Goal: Task Accomplishment & Management: Manage account settings

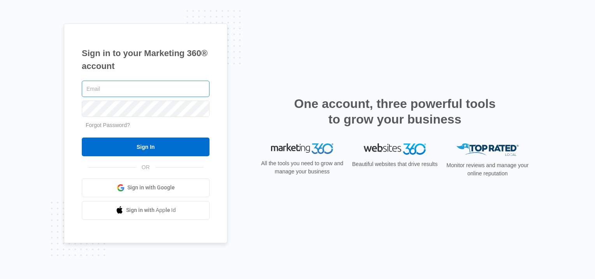
click at [100, 90] on input "text" at bounding box center [146, 89] width 128 height 16
type input "[PERSON_NAME][EMAIL_ADDRESS][DOMAIN_NAME]"
click at [105, 126] on link "Forgot Password?" at bounding box center [108, 125] width 44 height 6
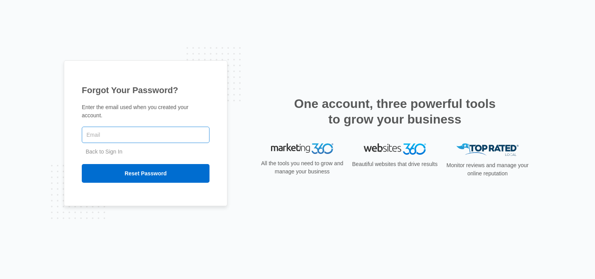
click at [93, 134] on input "text" at bounding box center [146, 135] width 128 height 16
type input "[PERSON_NAME][EMAIL_ADDRESS][DOMAIN_NAME]"
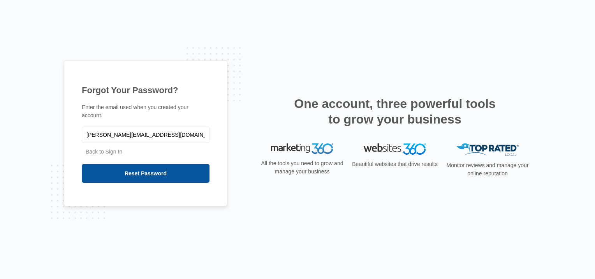
click at [135, 171] on input "Reset Password" at bounding box center [146, 173] width 128 height 19
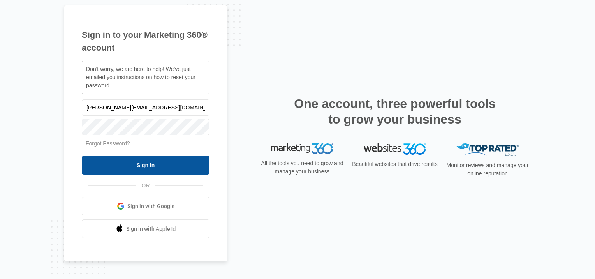
click at [140, 166] on input "Sign In" at bounding box center [146, 165] width 128 height 19
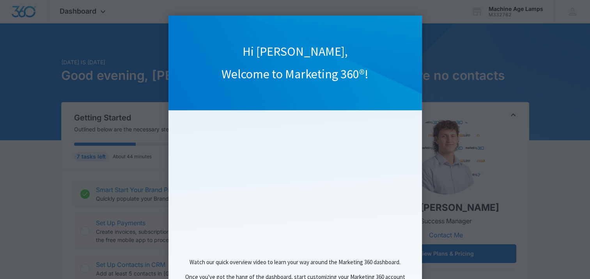
click appcues "Hi [PERSON_NAME], Welcome to Marketing 360®! Watch our quick overview video to …"
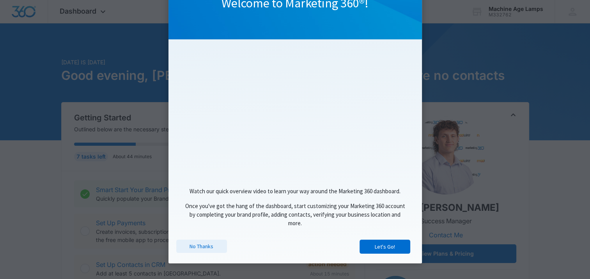
click at [200, 246] on link "No Thanks" at bounding box center [201, 246] width 51 height 13
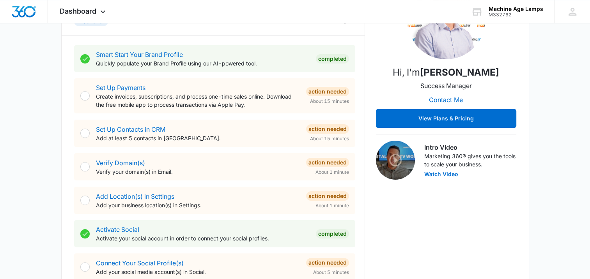
scroll to position [136, 0]
click at [85, 132] on div at bounding box center [84, 132] width 9 height 9
click at [125, 127] on link "Set Up Contacts in CRM" at bounding box center [130, 129] width 69 height 8
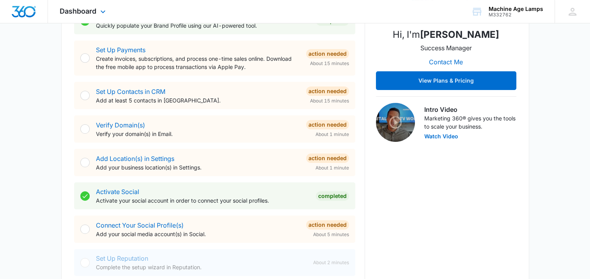
scroll to position [158, 0]
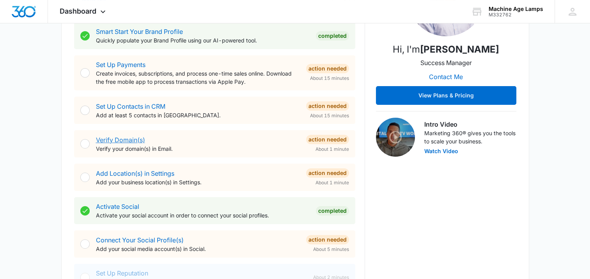
click at [121, 139] on link "Verify Domain(s)" at bounding box center [120, 140] width 49 height 8
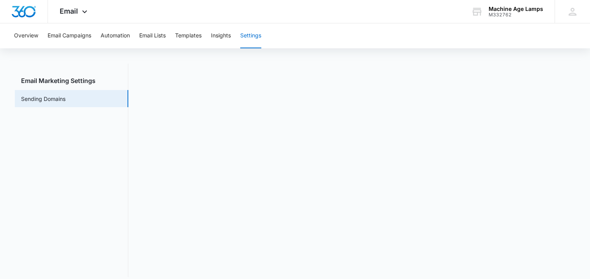
scroll to position [17, 0]
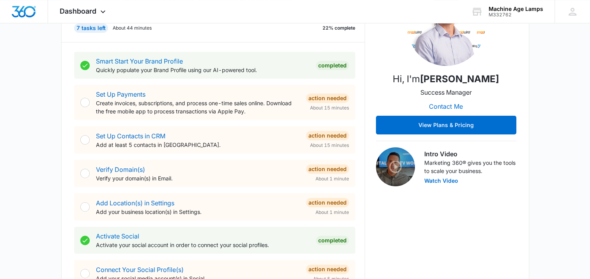
scroll to position [161, 0]
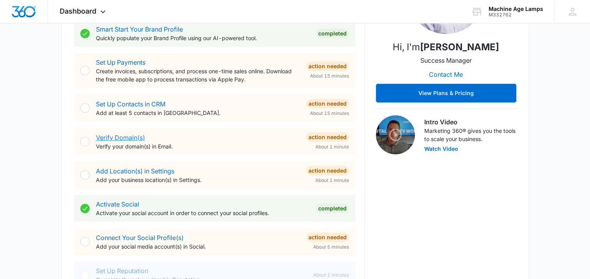
click at [129, 136] on link "Verify Domain(s)" at bounding box center [120, 138] width 49 height 8
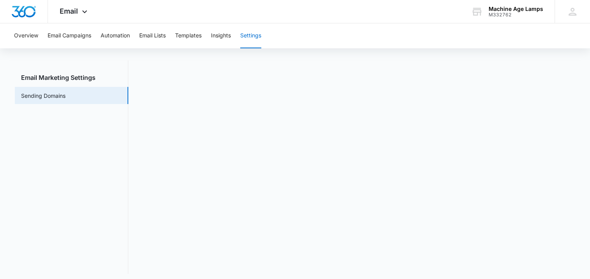
scroll to position [17, 0]
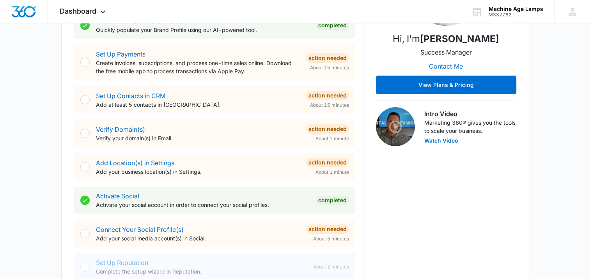
scroll to position [176, 0]
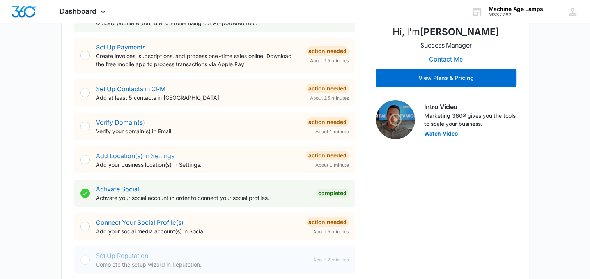
click at [150, 155] on link "Add Location(s) in Settings" at bounding box center [135, 156] width 78 height 8
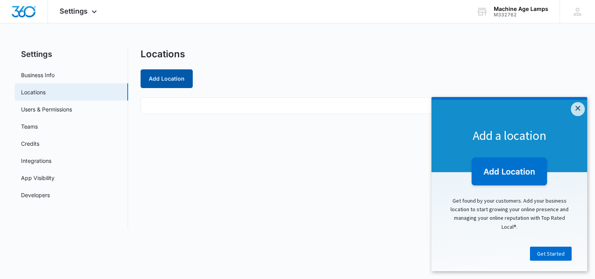
click at [170, 79] on button "Add Location" at bounding box center [167, 78] width 52 height 19
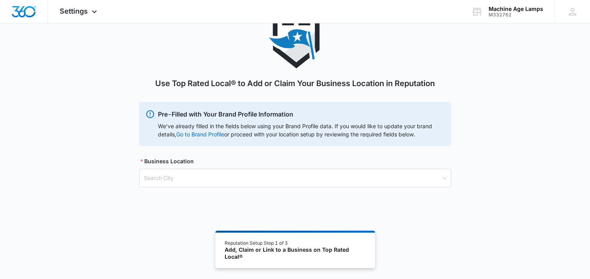
scroll to position [43, 0]
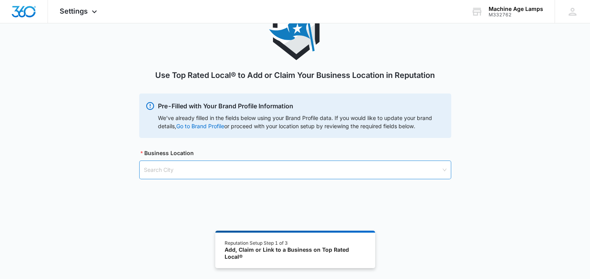
click at [161, 170] on input "search" at bounding box center [292, 170] width 297 height 18
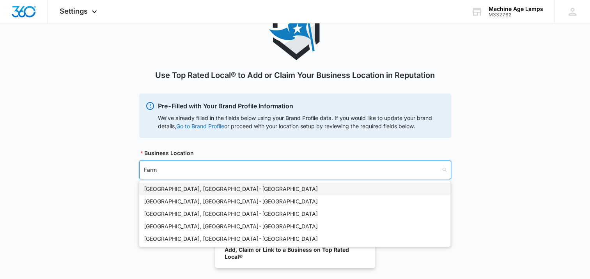
type input "Farm"
click at [0, 0] on link "Go to Brand Profile" at bounding box center [0, 0] width 0 height 0
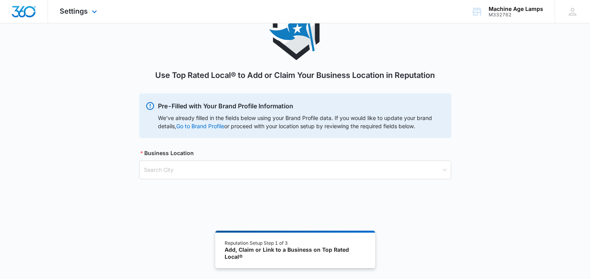
click at [22, 11] on img "Dashboard" at bounding box center [23, 12] width 25 height 12
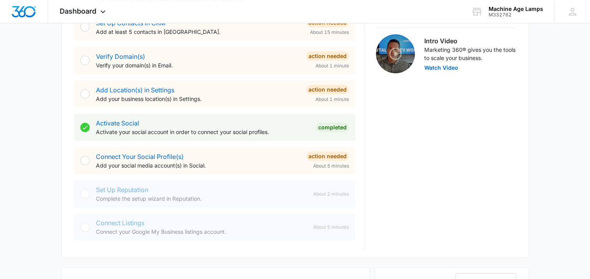
scroll to position [248, 0]
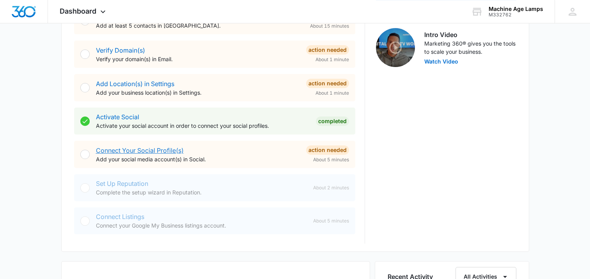
click at [156, 151] on link "Connect Your Social Profile(s)" at bounding box center [140, 151] width 88 height 8
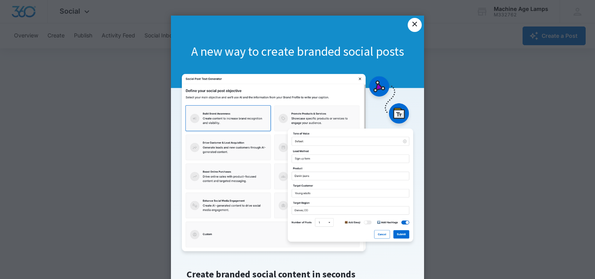
click at [411, 22] on link "×" at bounding box center [415, 25] width 14 height 14
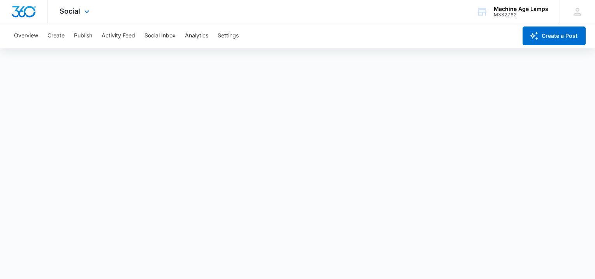
click at [80, 9] on div "Social Apps Reputation Forms CRM Email Social POS Content Ads Intelligence File…" at bounding box center [75, 11] width 55 height 23
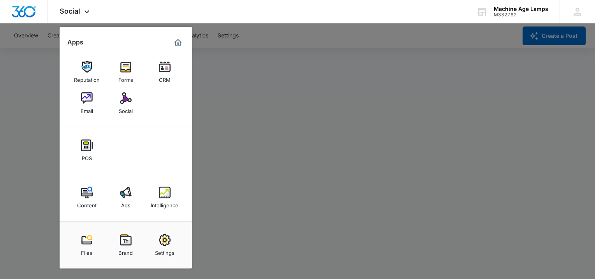
click at [295, 78] on div at bounding box center [297, 139] width 595 height 279
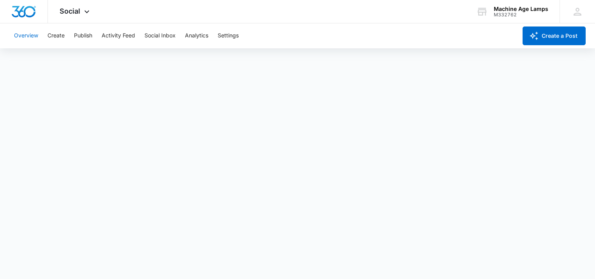
click at [22, 36] on button "Overview" at bounding box center [26, 35] width 24 height 25
click at [21, 11] on img "Dashboard" at bounding box center [23, 12] width 25 height 12
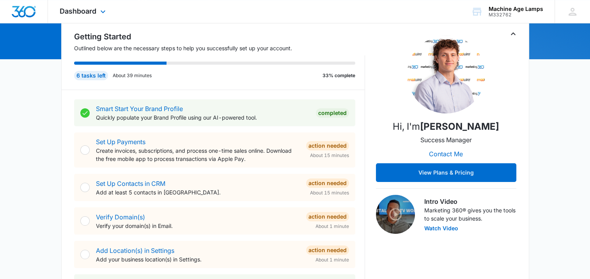
scroll to position [83, 0]
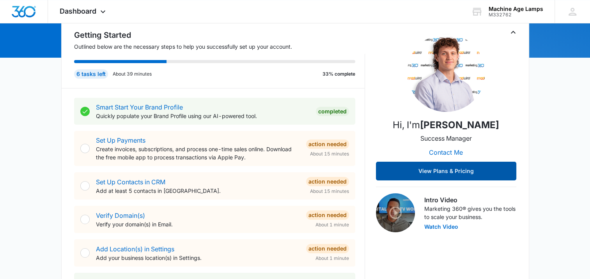
click at [450, 168] on button "View Plans & Pricing" at bounding box center [446, 171] width 140 height 19
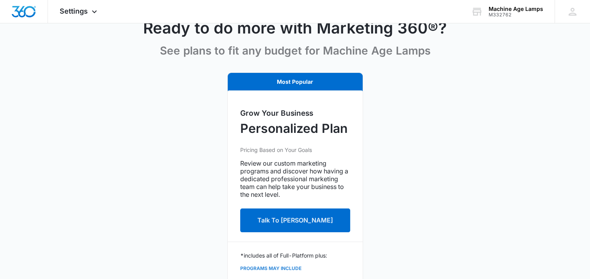
scroll to position [49, 0]
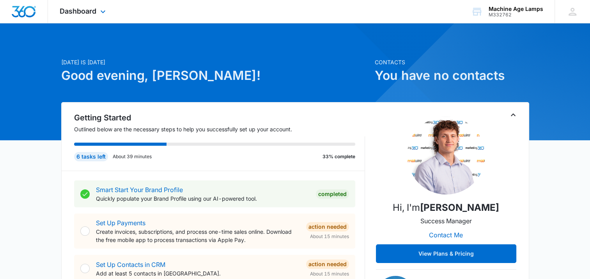
click at [25, 12] on img "Dashboard" at bounding box center [23, 12] width 25 height 12
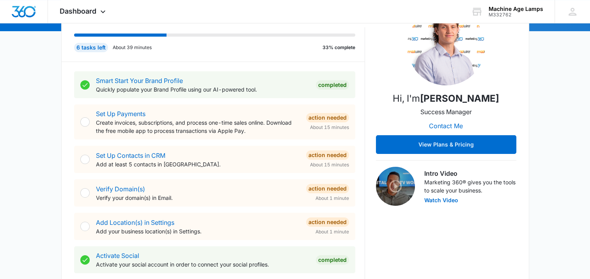
scroll to position [134, 0]
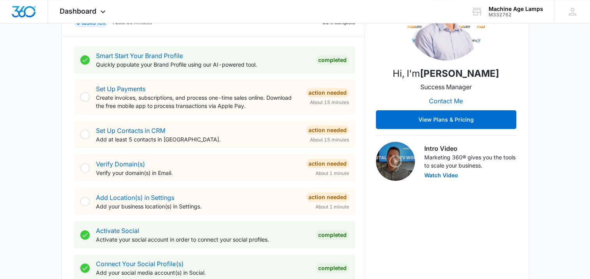
click at [136, 126] on div "Set Up Contacts in CRM Add at least 5 contacts in [GEOGRAPHIC_DATA]." at bounding box center [198, 135] width 204 height 18
click at [136, 131] on link "Set Up Contacts in CRM" at bounding box center [130, 131] width 69 height 8
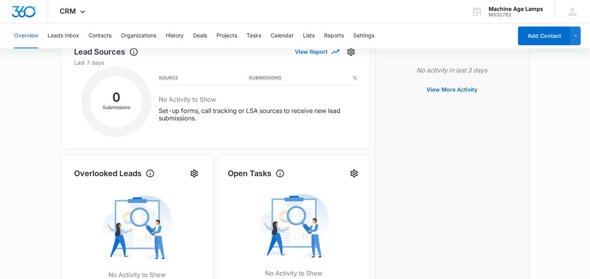
scroll to position [118, 0]
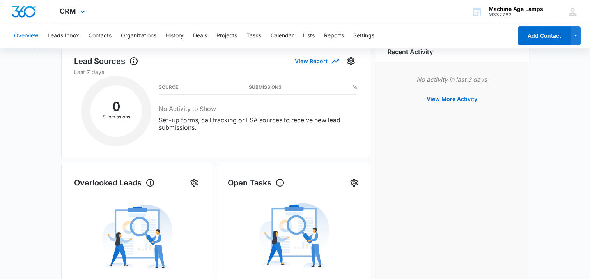
click at [23, 11] on img "Dashboard" at bounding box center [23, 12] width 25 height 12
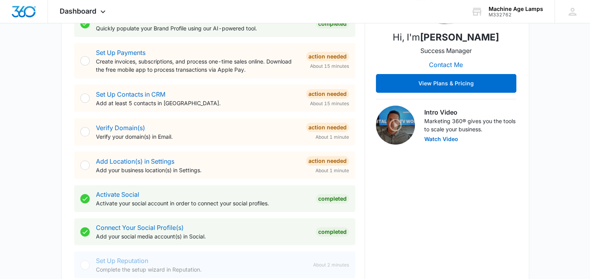
scroll to position [163, 0]
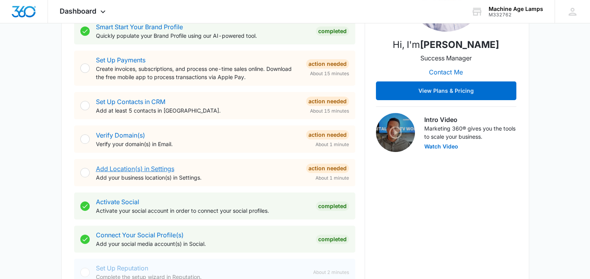
click at [148, 170] on link "Add Location(s) in Settings" at bounding box center [135, 169] width 78 height 8
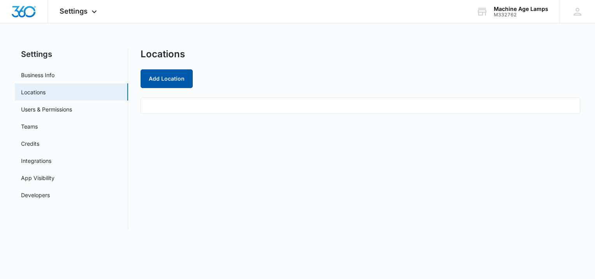
click at [159, 80] on button "Add Location" at bounding box center [167, 78] width 52 height 19
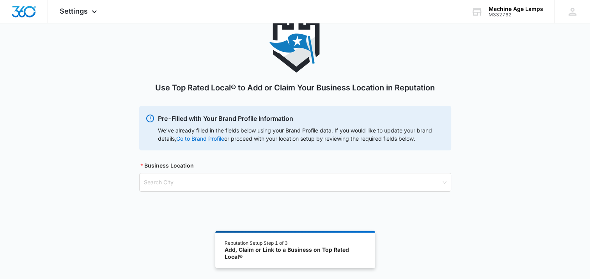
scroll to position [43, 0]
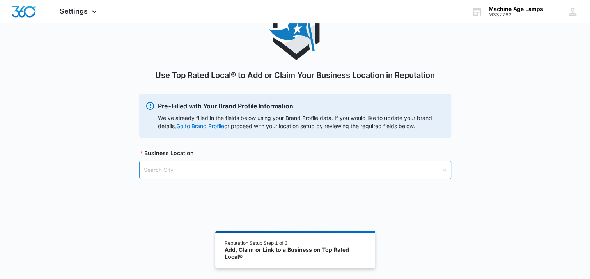
click at [168, 172] on input "search" at bounding box center [292, 170] width 297 height 18
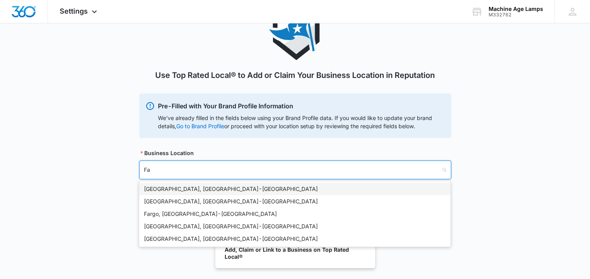
type input "Fa"
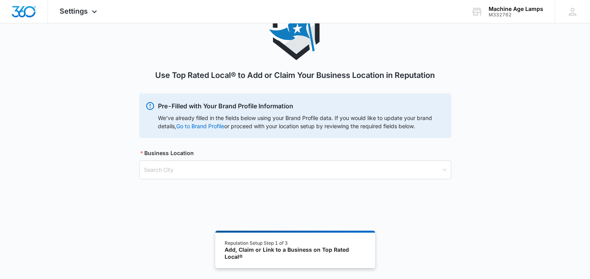
click at [182, 89] on div "Use Top Rated Local® to Add or Claim Your Business Location in Reputation" at bounding box center [295, 49] width 312 height 88
click at [157, 173] on input "search" at bounding box center [292, 170] width 297 height 18
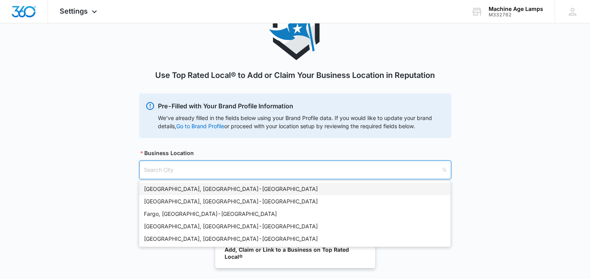
type input "a"
click at [180, 168] on input "farmington" at bounding box center [292, 170] width 297 height 18
type input "farmington [GEOGRAPHIC_DATA]"
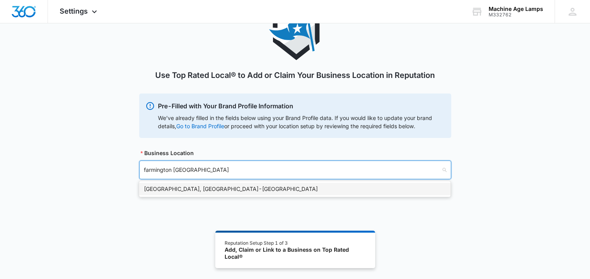
click at [165, 191] on div "[GEOGRAPHIC_DATA], [GEOGRAPHIC_DATA] - [GEOGRAPHIC_DATA]" at bounding box center [295, 189] width 302 height 9
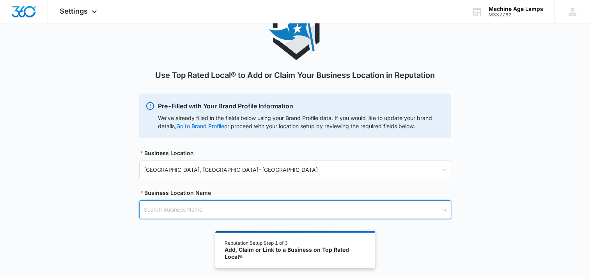
click at [162, 212] on input "search" at bounding box center [292, 210] width 297 height 18
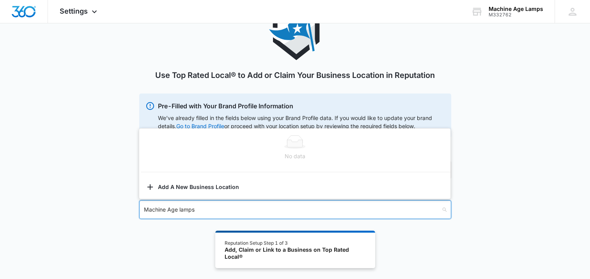
type input "Machine Age lamps"
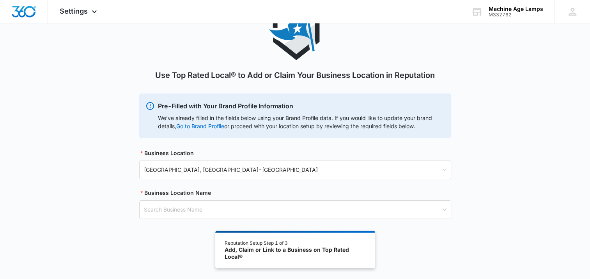
click at [177, 239] on div "Use Top Rated Local® to Add or Claim Your Business Location in Reputation Pre-F…" at bounding box center [295, 142] width 590 height 274
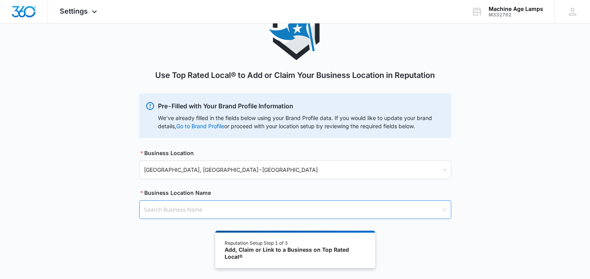
click at [188, 206] on input "search" at bounding box center [292, 210] width 297 height 18
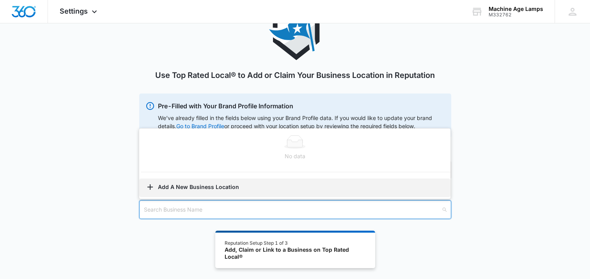
click at [187, 186] on button "Add A New Business Location" at bounding box center [294, 187] width 311 height 19
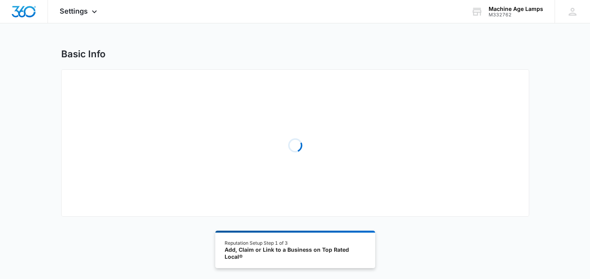
select select "[US_STATE]"
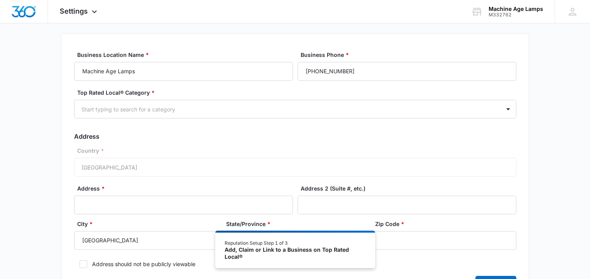
scroll to position [42, 0]
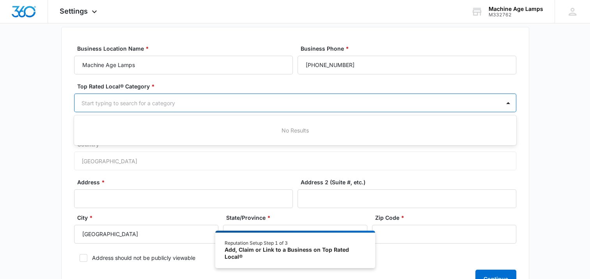
click at [212, 106] on div at bounding box center [285, 103] width 408 height 10
click at [171, 102] on div at bounding box center [285, 103] width 408 height 10
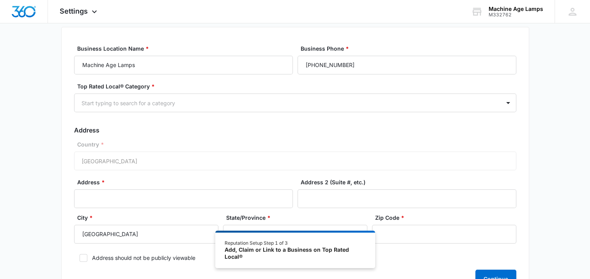
click at [48, 78] on div "Basic Info Business Location Name * Machine Age Lamps Business Phone * [PHONE_N…" at bounding box center [295, 158] width 590 height 305
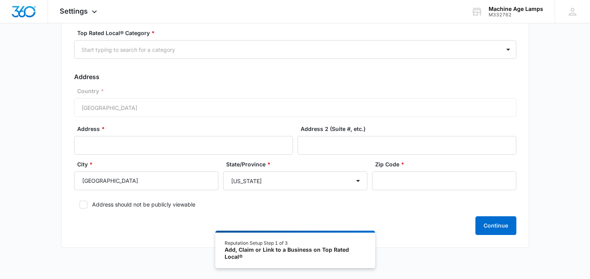
scroll to position [114, 0]
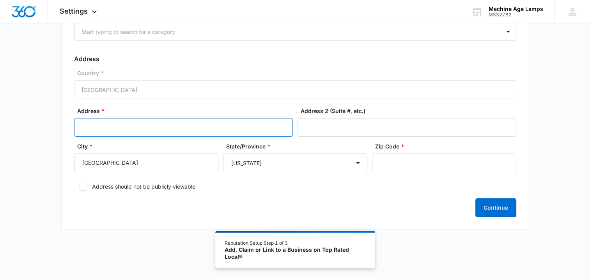
click at [99, 126] on input "Address *" at bounding box center [183, 127] width 219 height 19
type input "[STREET_ADDRESS]"
type input "shop behind house , [GEOGRAPHIC_DATA] unit b"
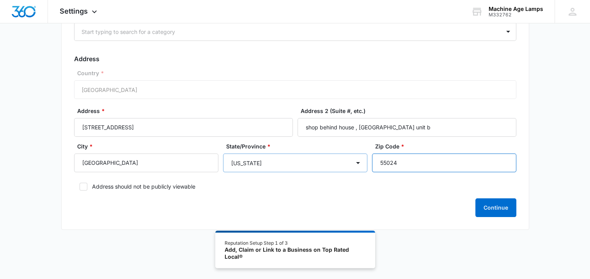
drag, startPoint x: 400, startPoint y: 163, endPoint x: 365, endPoint y: 157, distance: 35.5
click at [365, 157] on div "City * [GEOGRAPHIC_DATA]/Province * [US_STATE] [US_STATE] [US_STATE] [US_STATE]…" at bounding box center [295, 159] width 442 height 35
type input "55024"
click at [316, 198] on div "Continue" at bounding box center [295, 207] width 442 height 19
click at [83, 187] on icon at bounding box center [83, 186] width 7 height 7
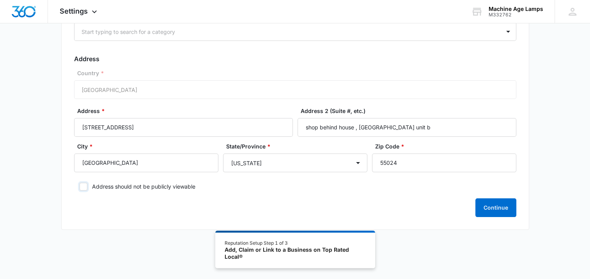
click at [79, 187] on input "Address should not be publicly viewable" at bounding box center [76, 186] width 5 height 5
checkbox input "true"
click at [498, 202] on button "Continue" at bounding box center [495, 207] width 41 height 19
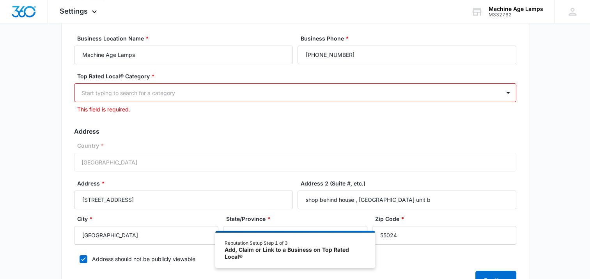
scroll to position [11, 0]
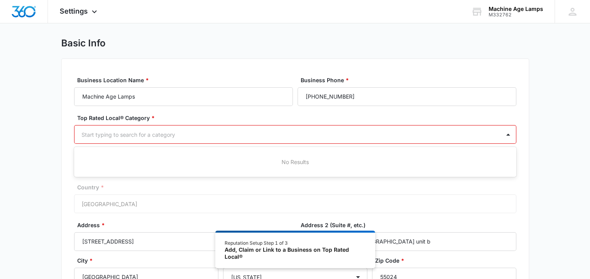
click at [178, 133] on div at bounding box center [285, 135] width 408 height 10
click at [111, 136] on div at bounding box center [285, 135] width 408 height 10
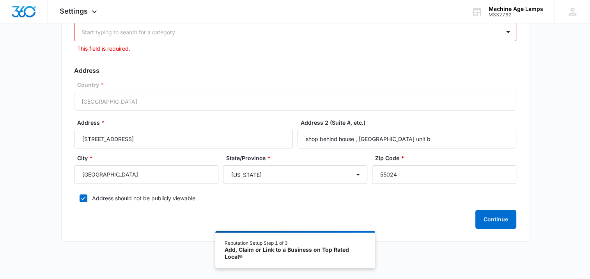
scroll to position [125, 0]
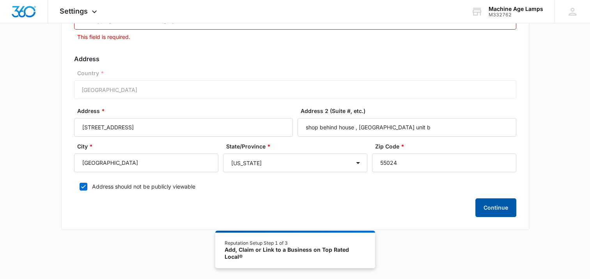
click at [500, 207] on button "Continue" at bounding box center [495, 207] width 41 height 19
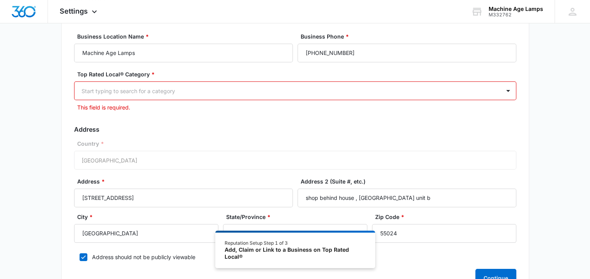
scroll to position [0, 0]
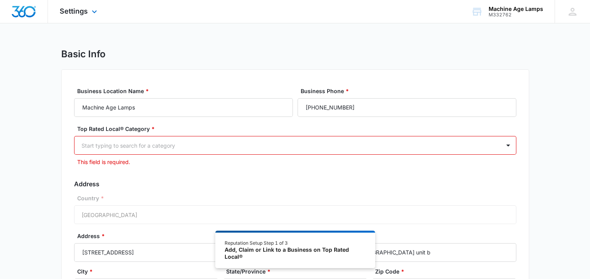
click at [26, 9] on img "Dashboard" at bounding box center [23, 12] width 25 height 12
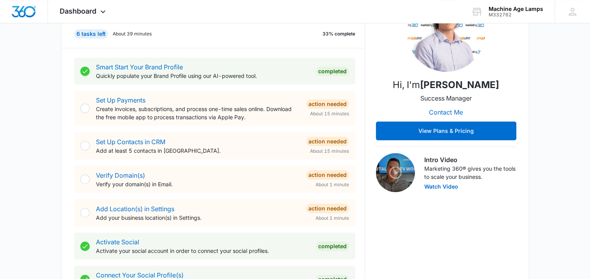
scroll to position [123, 0]
click at [114, 97] on link "Set Up Payments" at bounding box center [120, 100] width 49 height 8
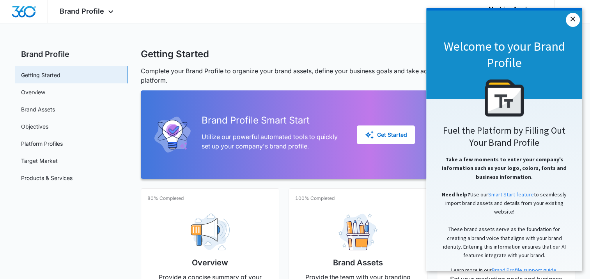
click at [572, 19] on link "×" at bounding box center [572, 20] width 14 height 14
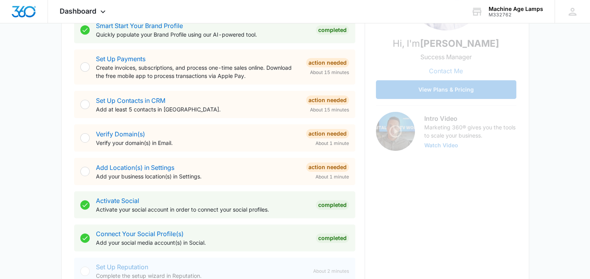
scroll to position [164, 0]
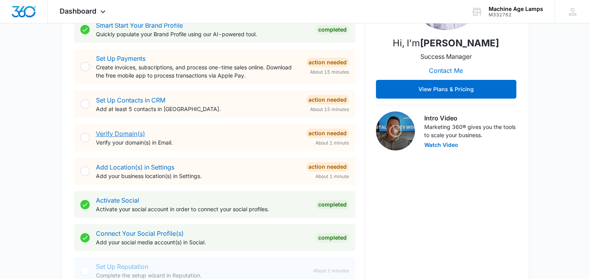
click at [119, 136] on link "Verify Domain(s)" at bounding box center [120, 134] width 49 height 8
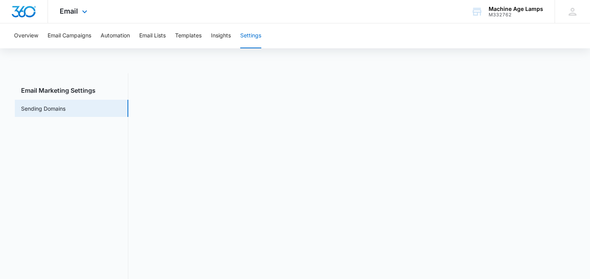
click at [25, 9] on img "Dashboard" at bounding box center [23, 12] width 25 height 12
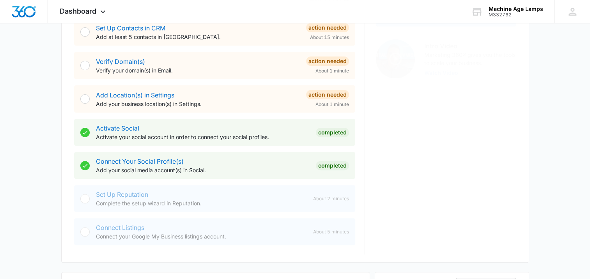
scroll to position [293, 0]
